Goal: Information Seeking & Learning: Learn about a topic

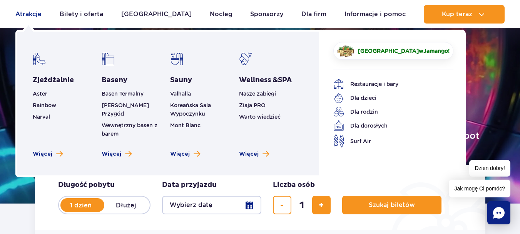
click at [23, 20] on link "Atrakcje" at bounding box center [28, 14] width 26 height 18
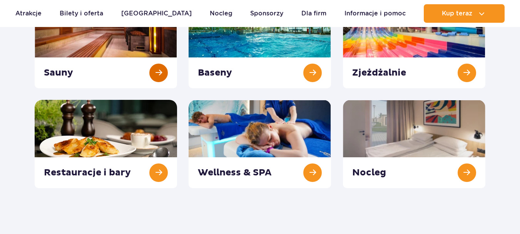
scroll to position [154, 0]
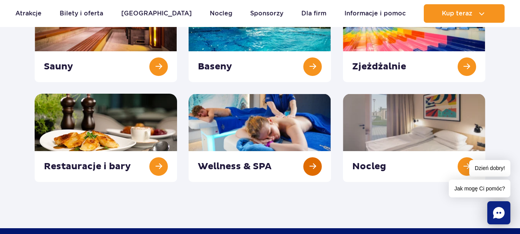
click at [240, 130] on link at bounding box center [260, 137] width 142 height 88
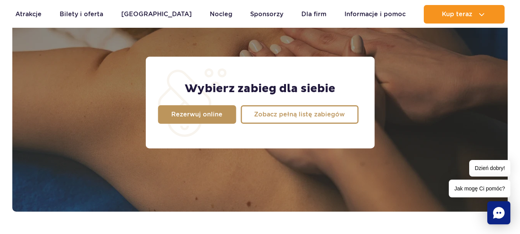
scroll to position [693, 0]
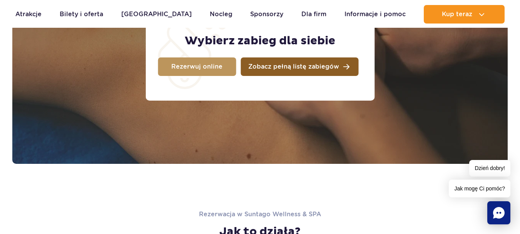
click at [290, 64] on span "Zobacz pełną listę zabiegów" at bounding box center [293, 66] width 91 height 6
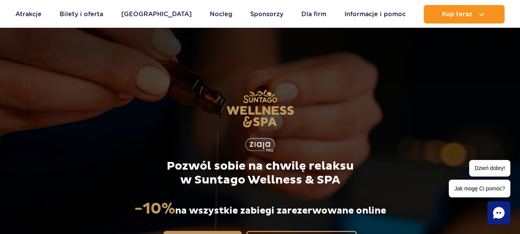
scroll to position [0, 0]
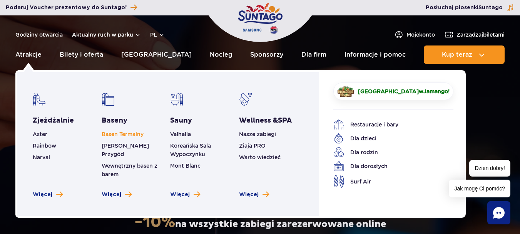
click at [123, 132] on link "Basen Termalny" at bounding box center [123, 134] width 42 height 6
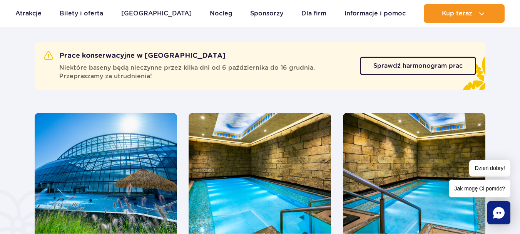
scroll to position [369, 0]
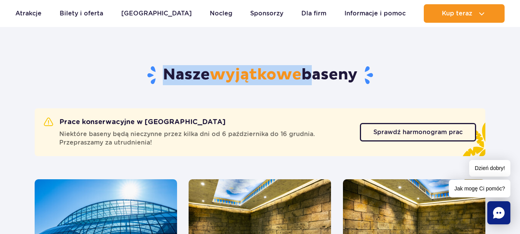
drag, startPoint x: 121, startPoint y: 78, endPoint x: 305, endPoint y: 84, distance: 183.6
click at [304, 84] on h2 "Nasze wyjątkowe baseny" at bounding box center [260, 75] width 451 height 20
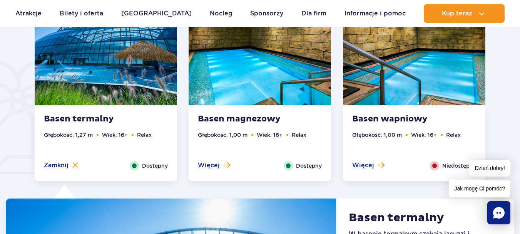
scroll to position [561, 0]
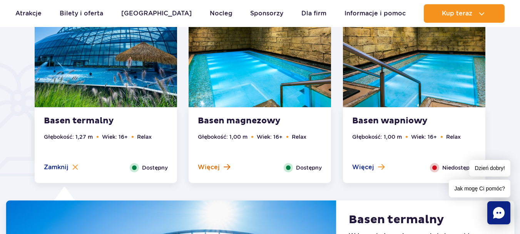
click at [201, 168] on span "Więcej" at bounding box center [209, 167] width 22 height 8
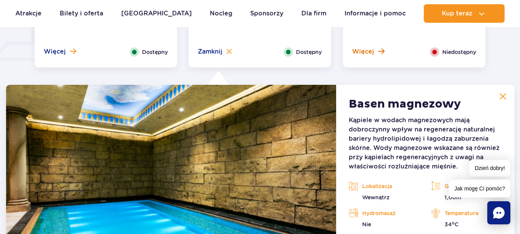
click at [374, 52] on button "Więcej" at bounding box center [368, 51] width 32 height 8
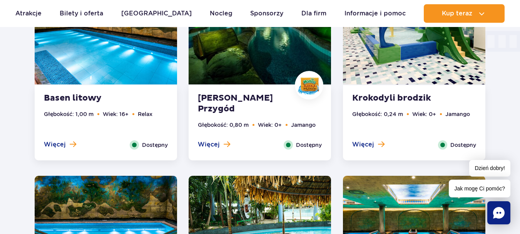
scroll to position [985, 0]
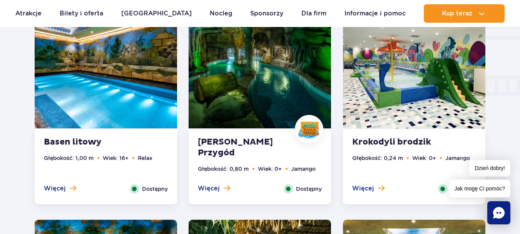
click at [75, 177] on ul "Głębokość: 1,00 m Wiek: 16+ Relax" at bounding box center [106, 169] width 124 height 30
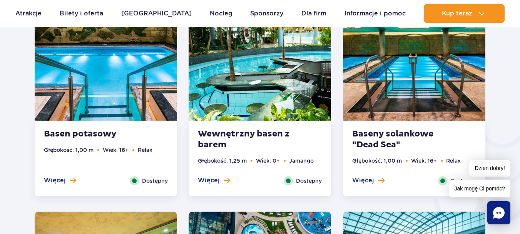
scroll to position [1273, 0]
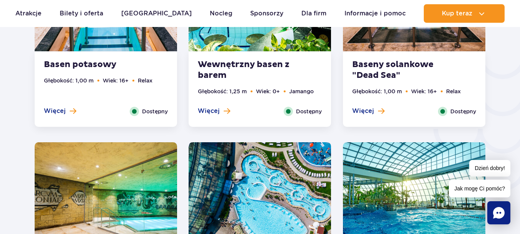
click at [364, 116] on div "Więcej Zamknij" at bounding box center [368, 111] width 44 height 9
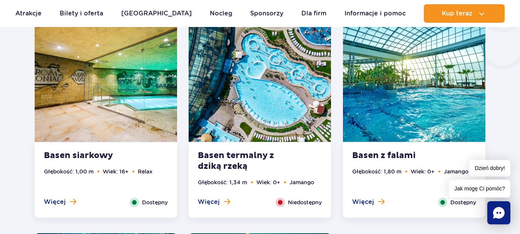
scroll to position [1407, 0]
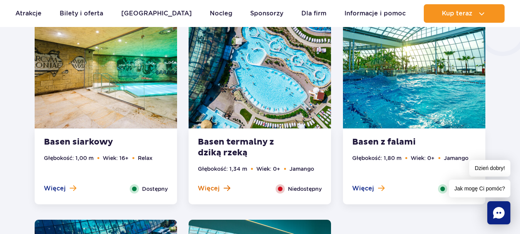
click at [215, 186] on span "Więcej" at bounding box center [209, 188] width 22 height 8
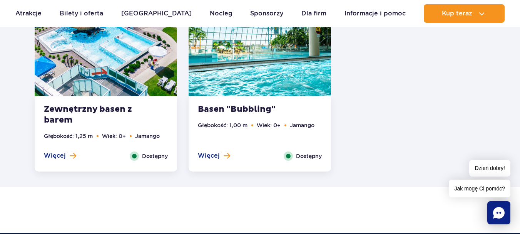
scroll to position [1657, 0]
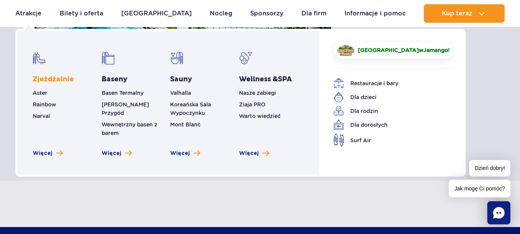
click at [47, 76] on link "Zjeżdżalnie" at bounding box center [53, 79] width 41 height 9
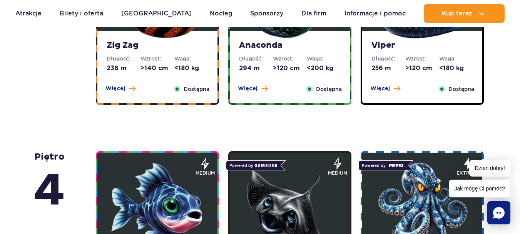
scroll to position [539, 0]
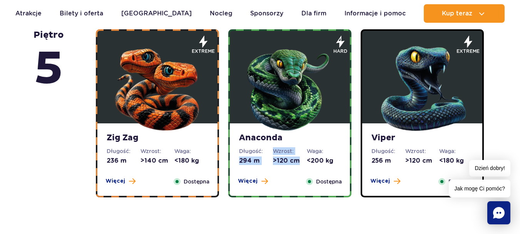
drag, startPoint x: 293, startPoint y: 167, endPoint x: 240, endPoint y: 167, distance: 52.3
click at [240, 167] on div "Anaconda Długość: 294 m Wzrost: >120 cm Waga: <200 kg Więcej Zamknij Dostępna" at bounding box center [290, 159] width 120 height 72
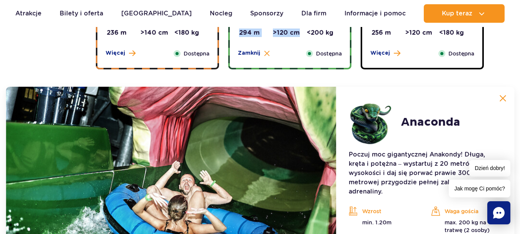
scroll to position [630, 0]
